Goal: Information Seeking & Learning: Learn about a topic

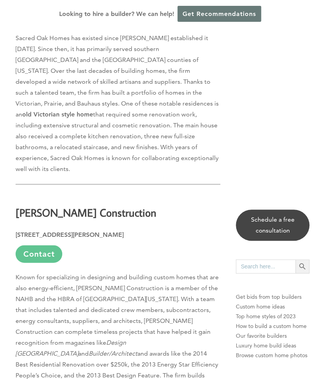
scroll to position [2217, 0]
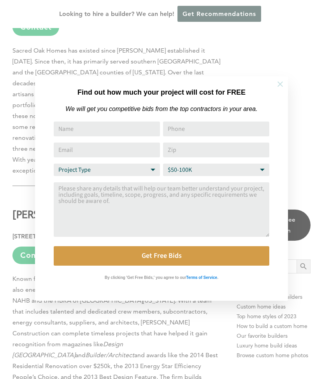
drag, startPoint x: 275, startPoint y: 81, endPoint x: 281, endPoint y: 84, distance: 6.3
click at [281, 84] on icon at bounding box center [279, 83] width 5 height 5
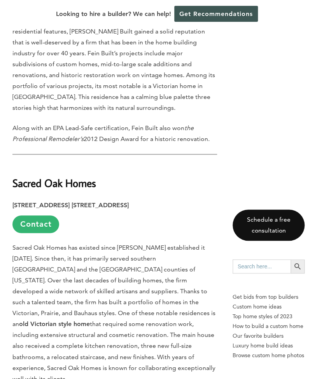
scroll to position [2004, 0]
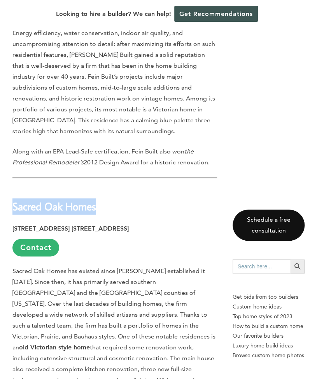
drag, startPoint x: 101, startPoint y: 146, endPoint x: 5, endPoint y: 147, distance: 96.1
copy strong "Sacred Oak Homes"
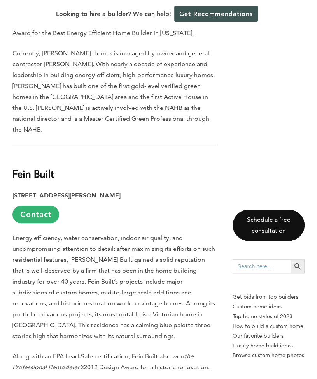
scroll to position [1799, 0]
drag, startPoint x: 71, startPoint y: 111, endPoint x: 22, endPoint y: 110, distance: 49.0
drag, startPoint x: 22, startPoint y: 110, endPoint x: 51, endPoint y: 105, distance: 29.2
click at [51, 166] on strong "Fein Built" at bounding box center [33, 173] width 42 height 14
drag, startPoint x: 56, startPoint y: 105, endPoint x: 0, endPoint y: 104, distance: 55.3
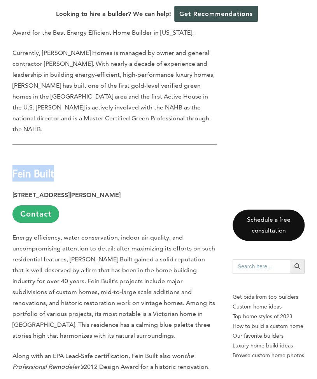
copy strong "Fein Built"
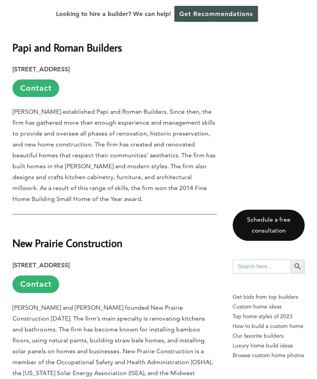
scroll to position [2857, 0]
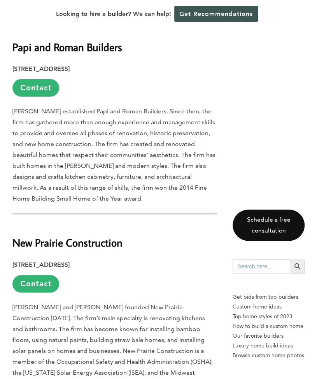
drag, startPoint x: 146, startPoint y: 152, endPoint x: 72, endPoint y: 147, distance: 73.7
drag, startPoint x: 72, startPoint y: 147, endPoint x: 27, endPoint y: 312, distance: 171.1
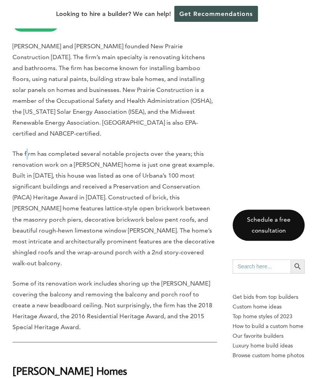
scroll to position [3118, 0]
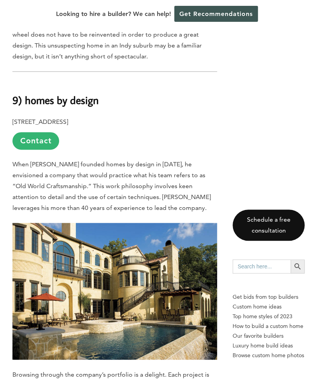
scroll to position [3040, 0]
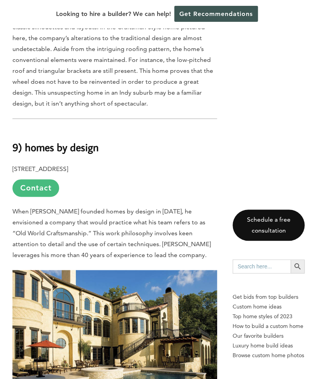
click at [48, 179] on link "Contact" at bounding box center [35, 188] width 47 height 18
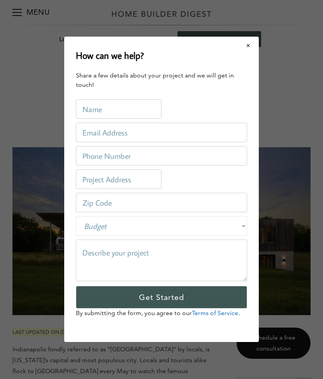
click at [251, 45] on button "Close modal" at bounding box center [248, 45] width 21 height 16
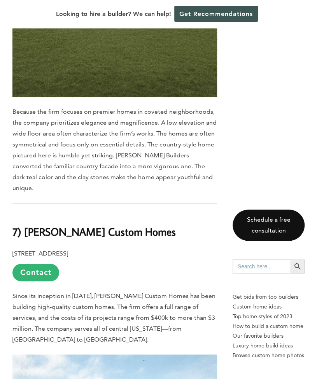
scroll to position [3812, 0]
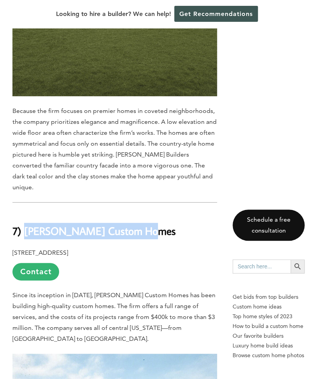
drag, startPoint x: 23, startPoint y: 80, endPoint x: 156, endPoint y: 79, distance: 133.1
click at [156, 212] on h2 "7) [PERSON_NAME] Custom Homes" at bounding box center [114, 225] width 205 height 27
copy b "[PERSON_NAME] Custom Homes"
